Goal: Entertainment & Leisure: Consume media (video, audio)

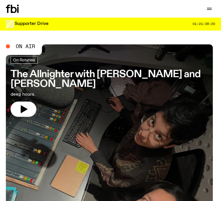
click at [209, 7] on icon "button" at bounding box center [209, 8] width 7 height 7
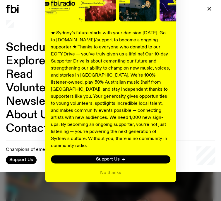
scroll to position [117, 0]
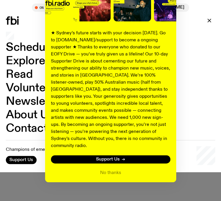
click at [109, 169] on button "No thanks" at bounding box center [110, 172] width 21 height 7
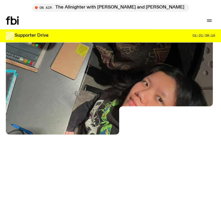
click at [209, 17] on icon "button" at bounding box center [209, 20] width 7 height 7
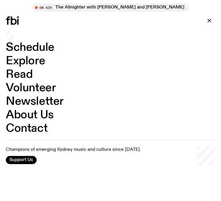
click at [30, 46] on link "Schedule" at bounding box center [30, 47] width 49 height 11
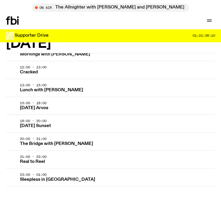
scroll to position [586, 0]
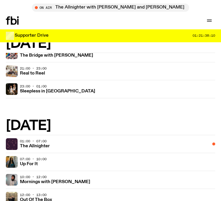
click at [90, 180] on h3 "Mornings with [PERSON_NAME]" at bounding box center [55, 182] width 70 height 4
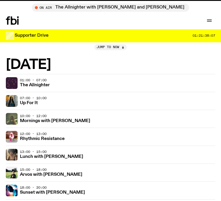
scroll to position [586, 0]
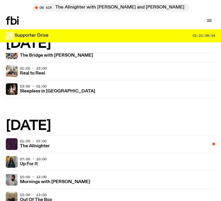
click at [38, 162] on h3 "Up For It" at bounding box center [29, 164] width 18 height 4
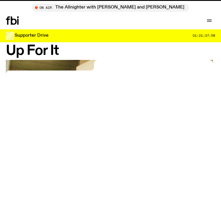
scroll to position [71, 0]
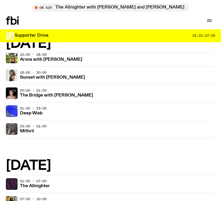
scroll to position [791, 0]
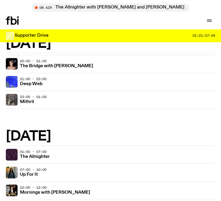
click at [90, 190] on h3 "Mornings with [PERSON_NAME]" at bounding box center [55, 192] width 70 height 4
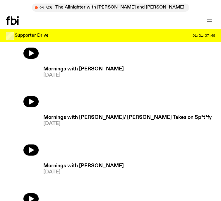
scroll to position [264, 0]
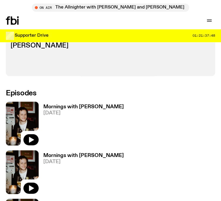
click at [33, 137] on icon "button" at bounding box center [31, 140] width 5 height 6
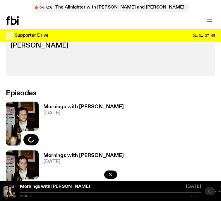
click at [65, 104] on h3 "Mornings with [PERSON_NAME]" at bounding box center [83, 106] width 81 height 5
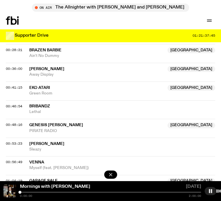
scroll to position [205, 0]
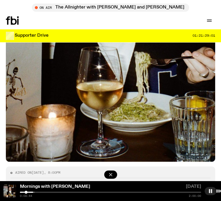
drag, startPoint x: 131, startPoint y: 191, endPoint x: 139, endPoint y: 181, distance: 12.3
click at [208, 191] on icon "button" at bounding box center [210, 190] width 5 height 5
